Goal: Book appointment/travel/reservation

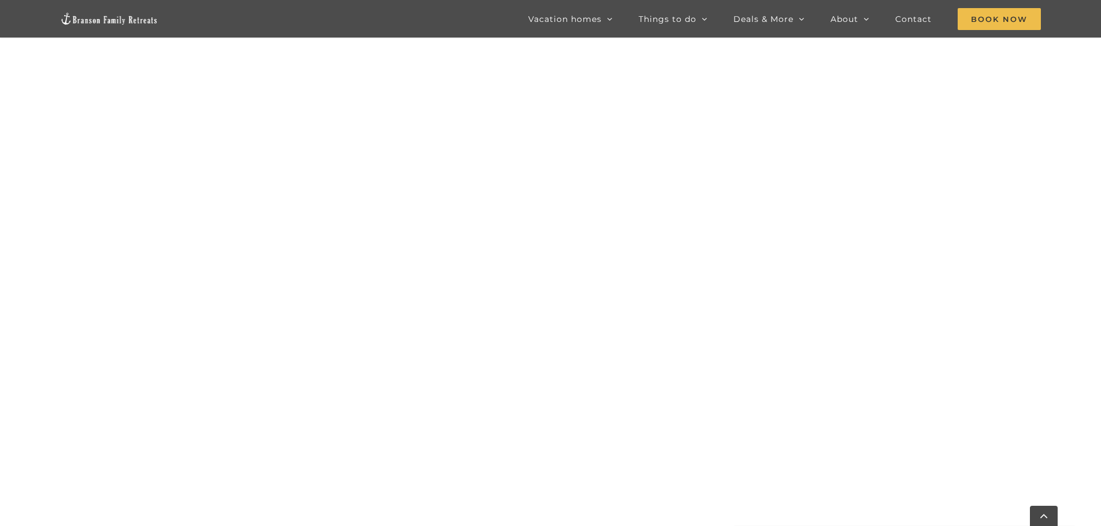
scroll to position [758, 0]
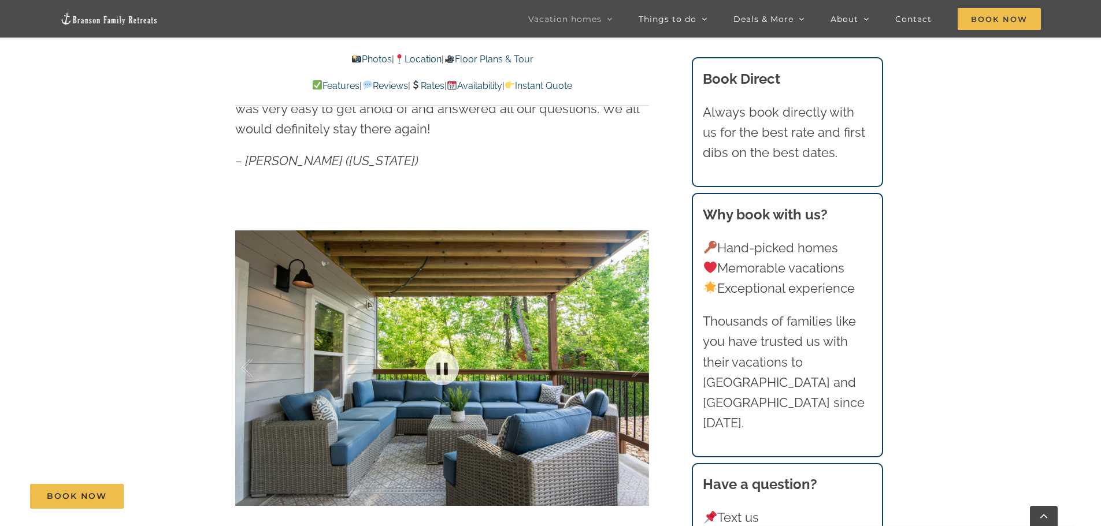
scroll to position [925, 0]
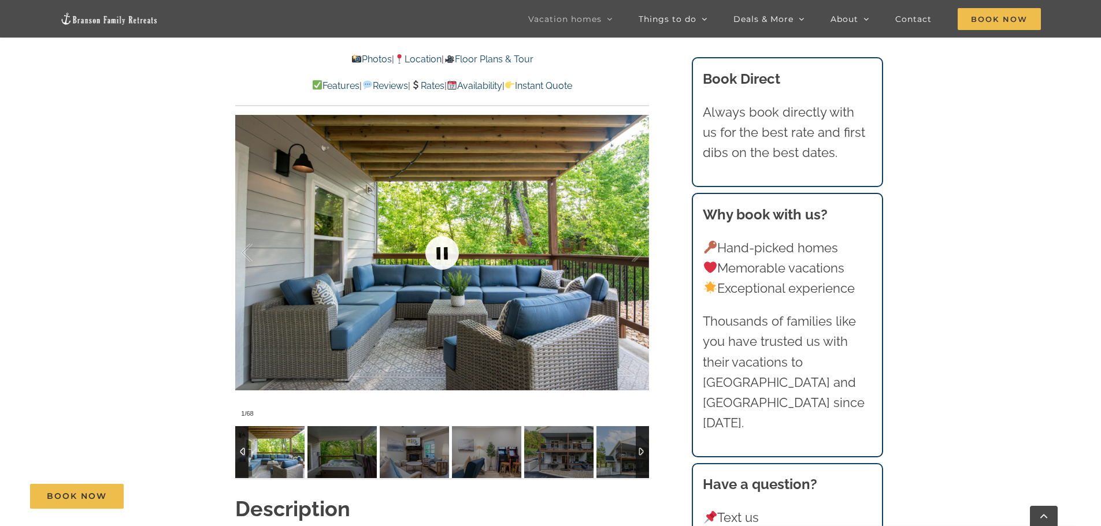
click at [436, 255] on link at bounding box center [442, 253] width 46 height 46
click at [439, 258] on link at bounding box center [442, 253] width 46 height 46
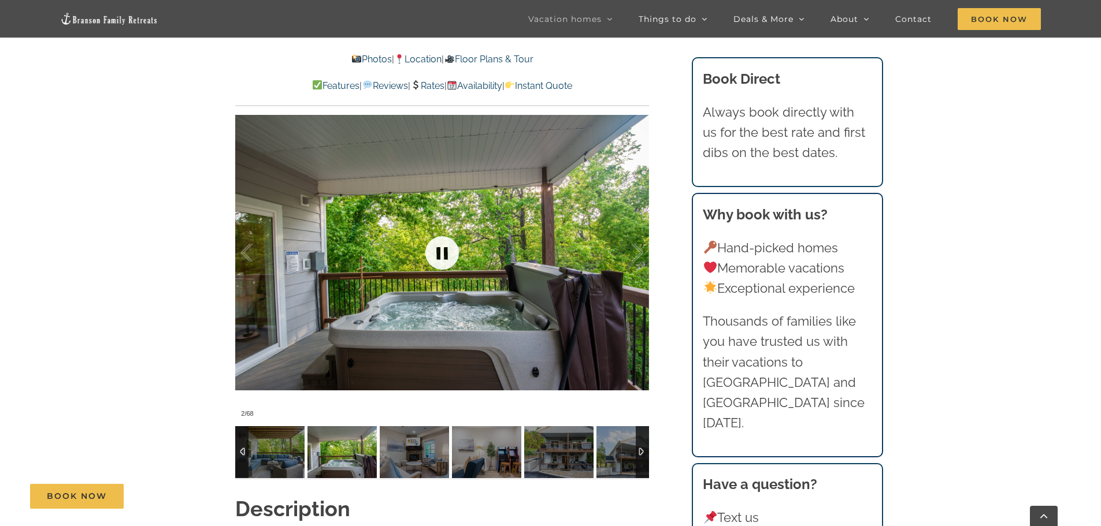
click at [440, 259] on link at bounding box center [442, 253] width 46 height 46
click at [634, 253] on div at bounding box center [625, 253] width 36 height 72
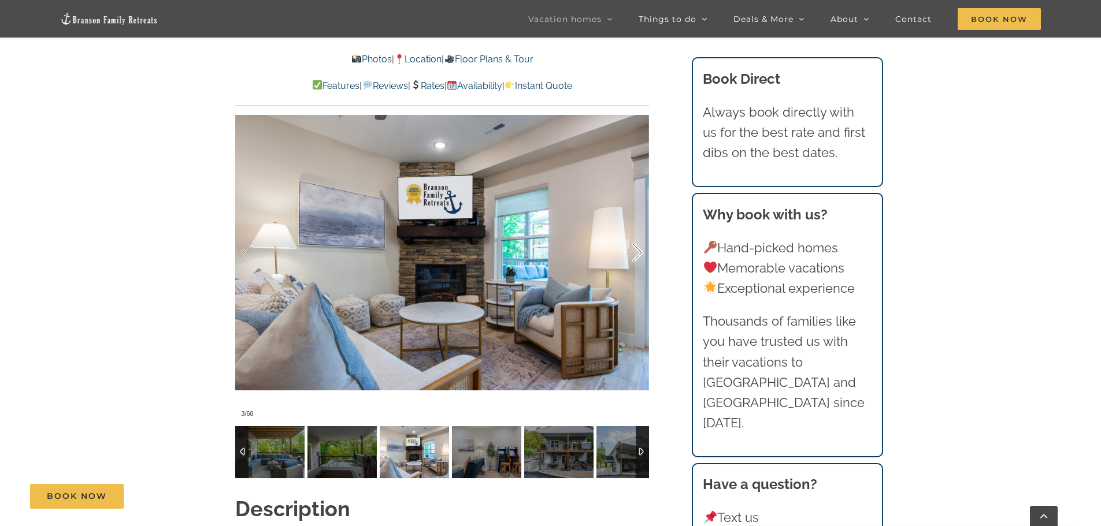
click at [634, 253] on div at bounding box center [625, 253] width 36 height 72
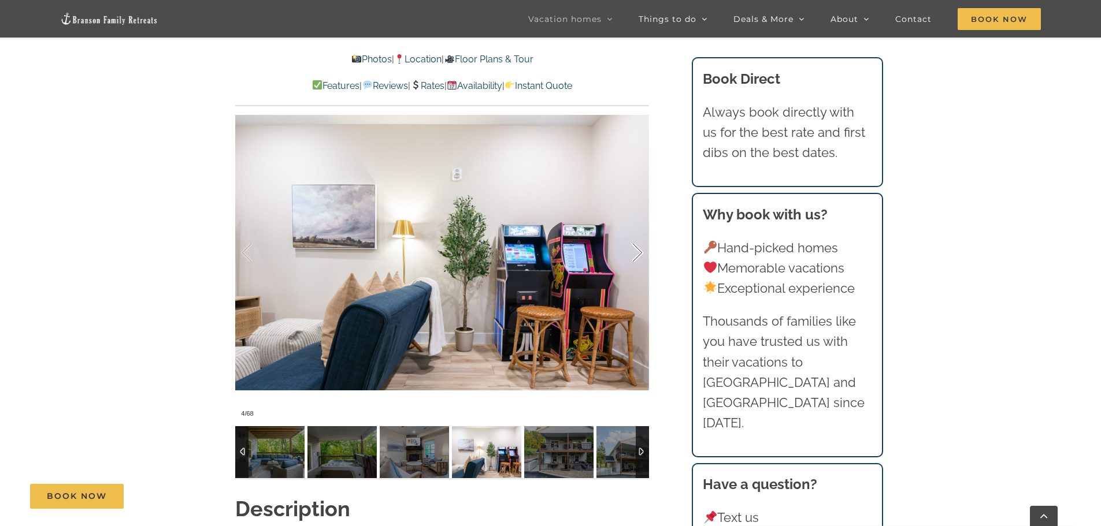
click at [634, 253] on div at bounding box center [625, 253] width 36 height 72
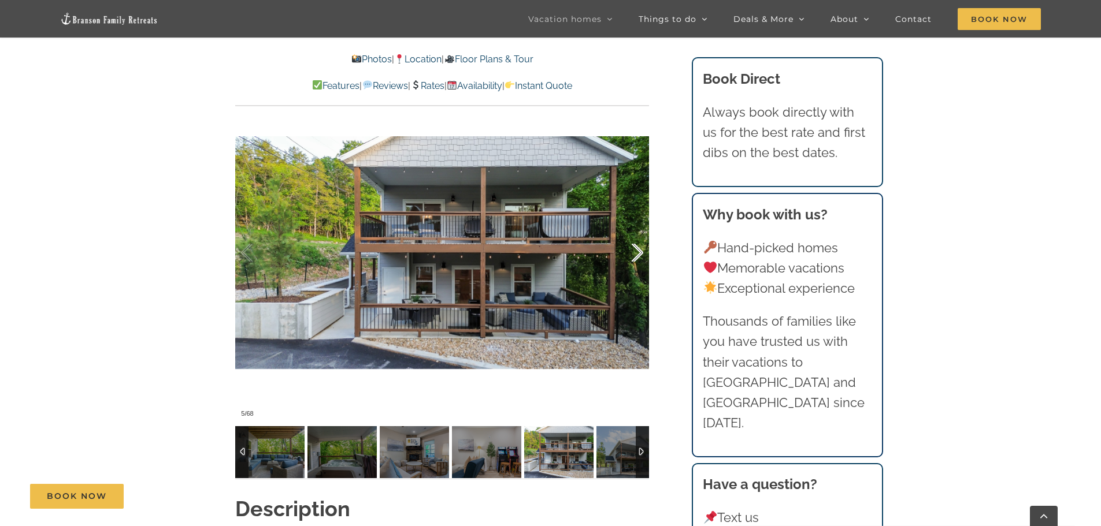
click at [634, 253] on div at bounding box center [625, 253] width 36 height 72
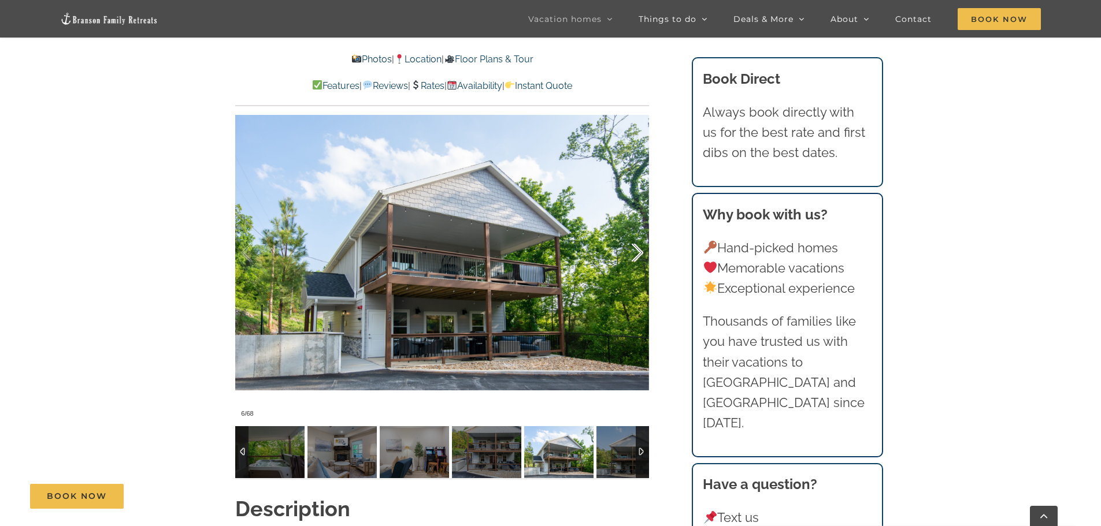
click at [634, 253] on div at bounding box center [625, 253] width 36 height 72
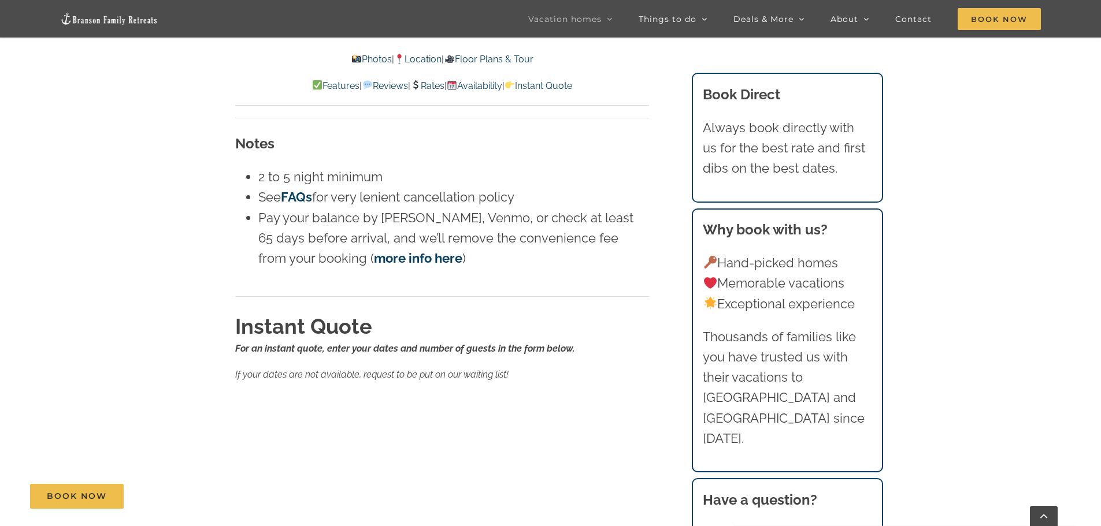
scroll to position [6356, 0]
